Goal: Find specific page/section: Find specific page/section

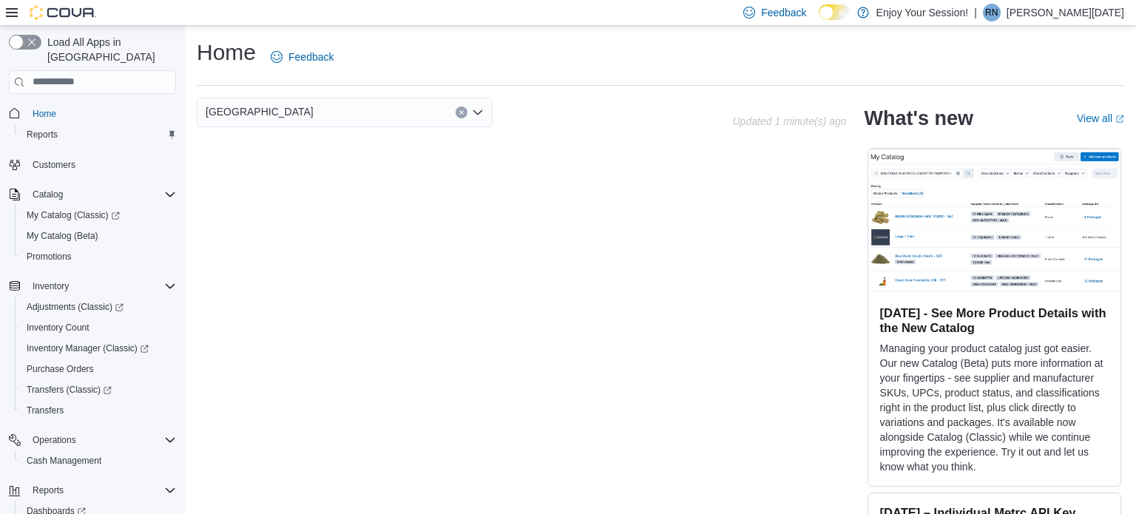
click at [55, 280] on span "Inventory" at bounding box center [51, 286] width 36 height 12
click at [58, 280] on span "Inventory" at bounding box center [51, 286] width 36 height 12
click at [64, 322] on span "Inventory Count" at bounding box center [58, 328] width 63 height 12
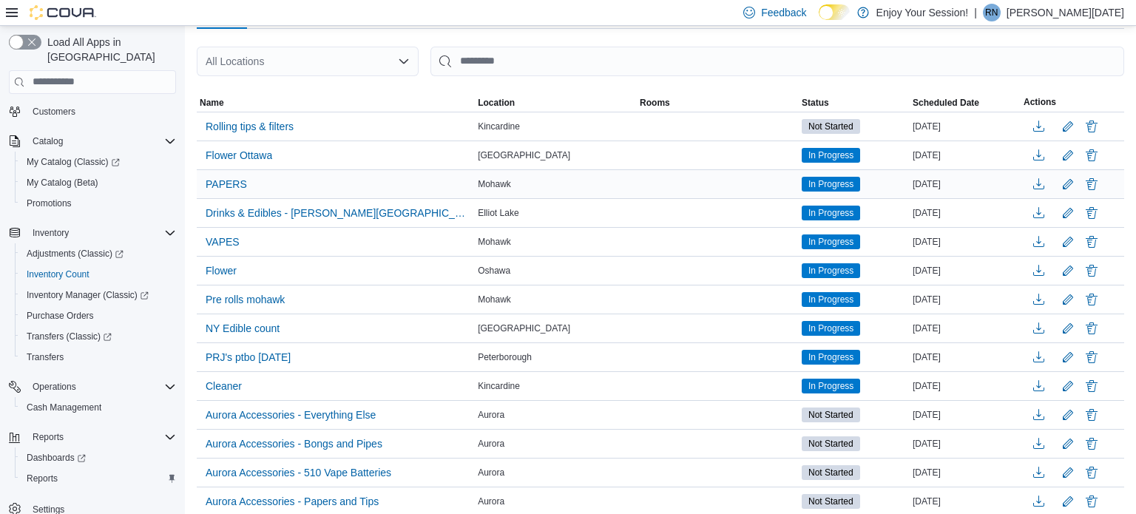
scroll to position [166, 0]
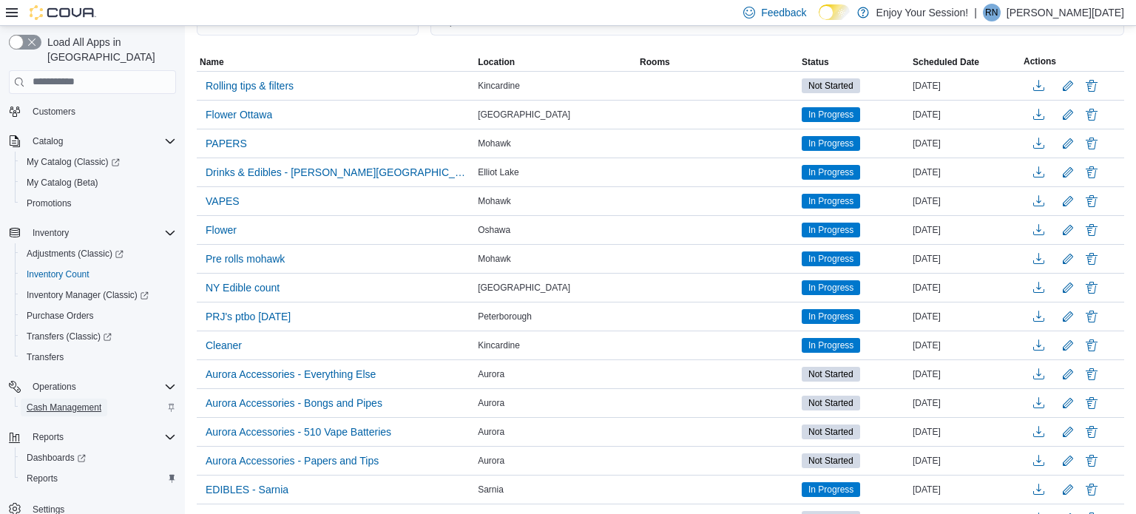
click at [78, 402] on span "Cash Management" at bounding box center [64, 408] width 75 height 12
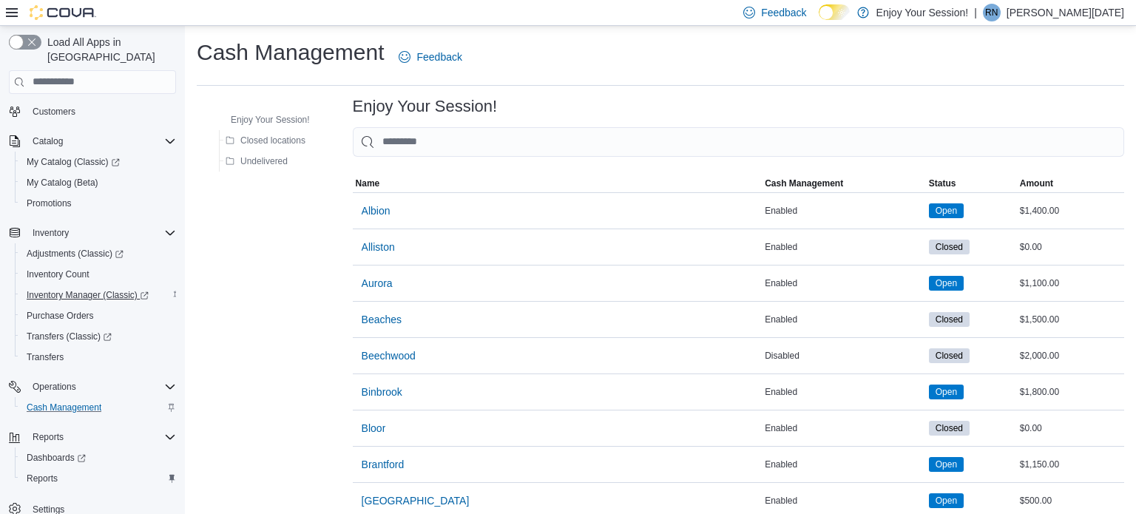
scroll to position [328, 0]
